Goal: Information Seeking & Learning: Compare options

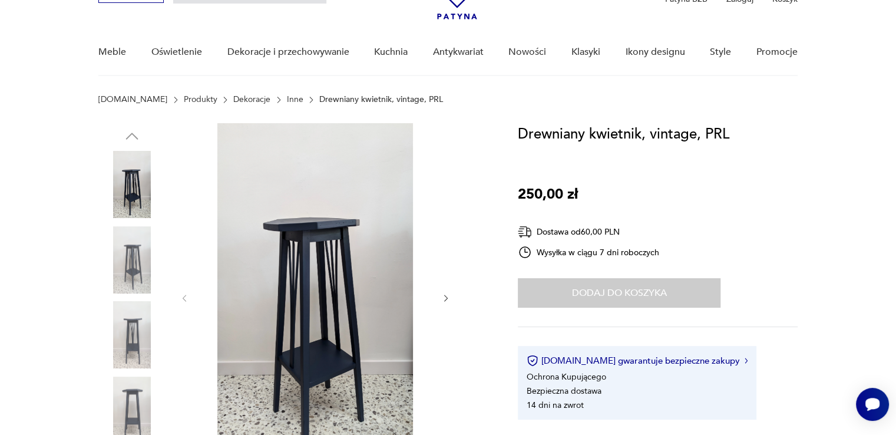
scroll to position [59, 0]
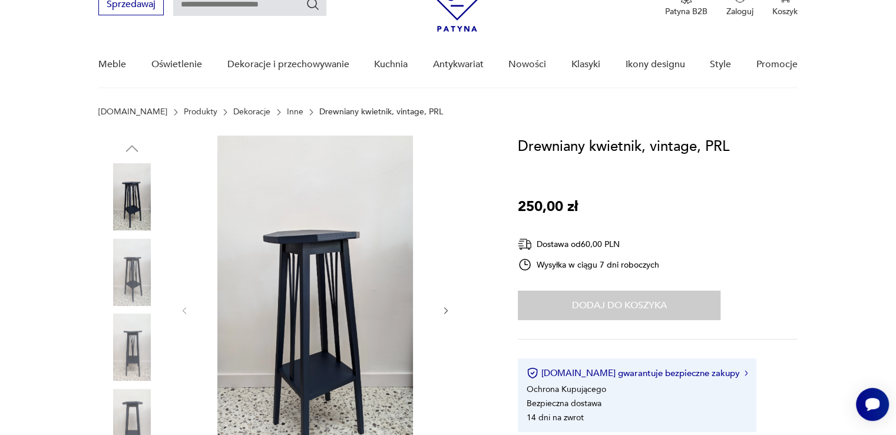
click at [445, 311] on icon "button" at bounding box center [446, 311] width 10 height 10
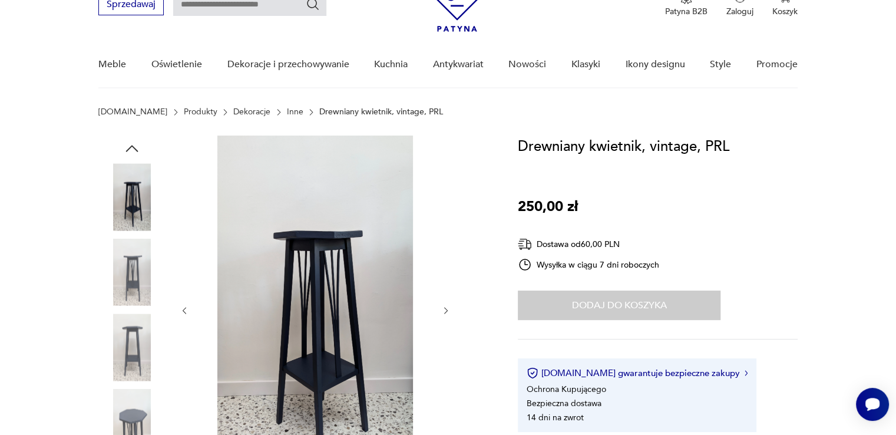
click at [445, 311] on icon "button" at bounding box center [446, 311] width 10 height 10
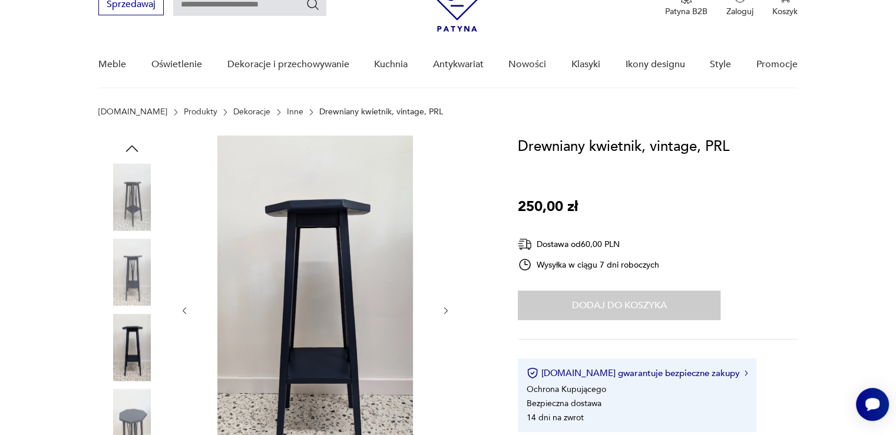
click at [445, 311] on icon "button" at bounding box center [446, 311] width 10 height 10
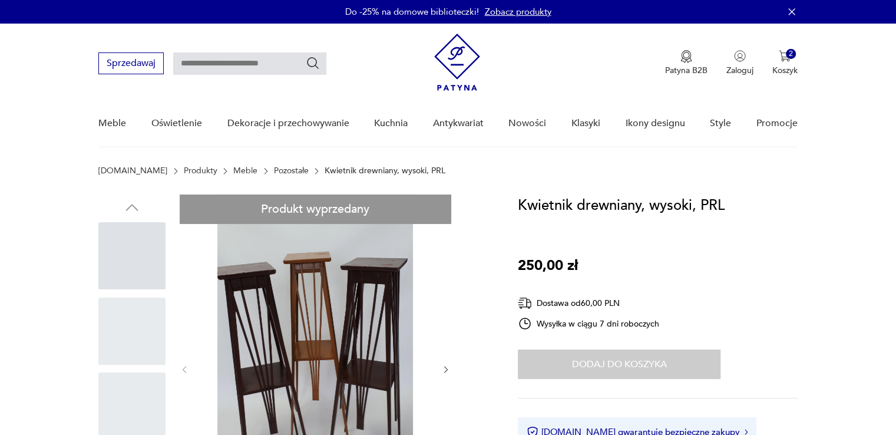
click at [137, 257] on img at bounding box center [131, 255] width 67 height 67
